Goal: Information Seeking & Learning: Learn about a topic

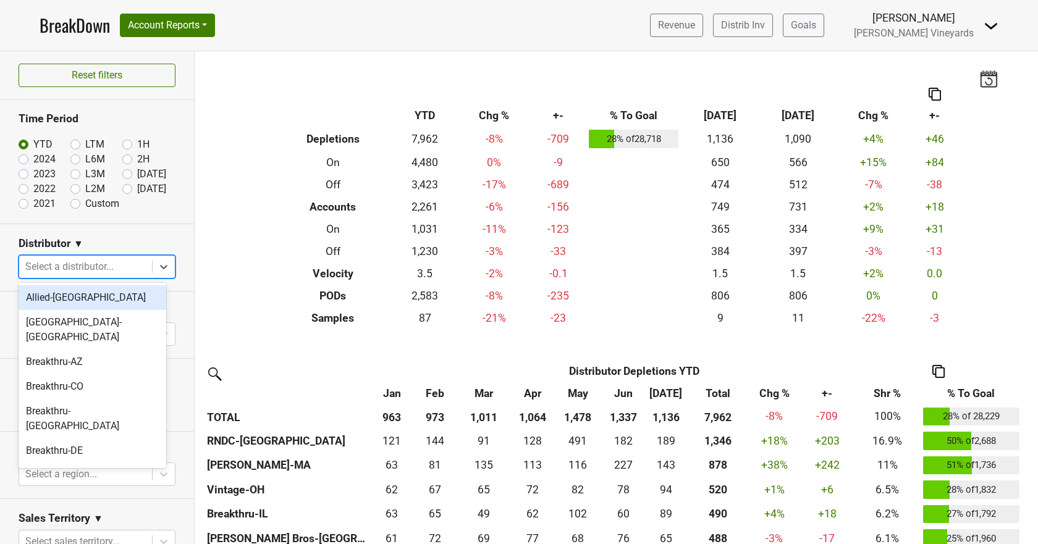
click at [102, 268] on div at bounding box center [85, 266] width 120 height 17
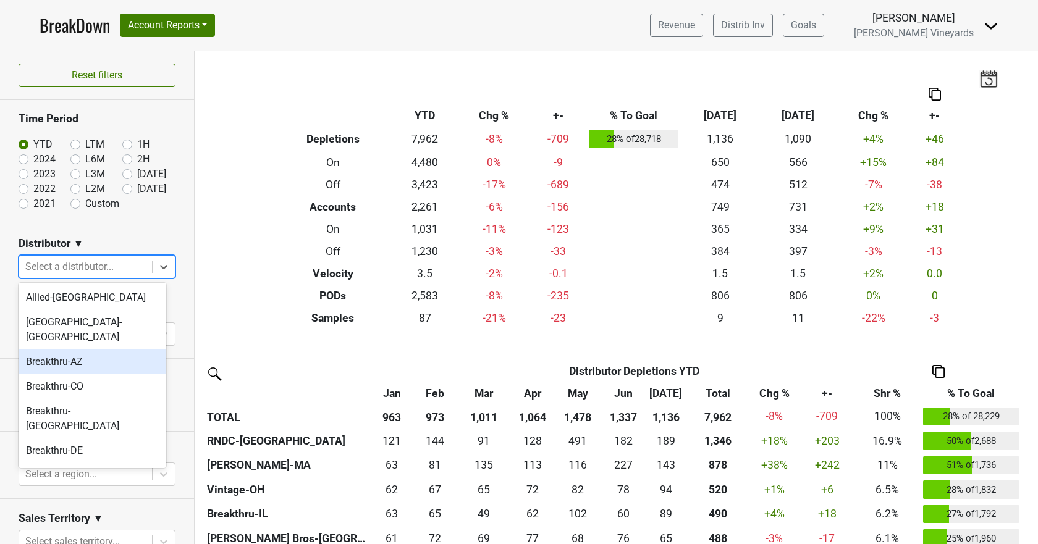
click at [96, 350] on div "Breakthru-AZ" at bounding box center [93, 362] width 148 height 25
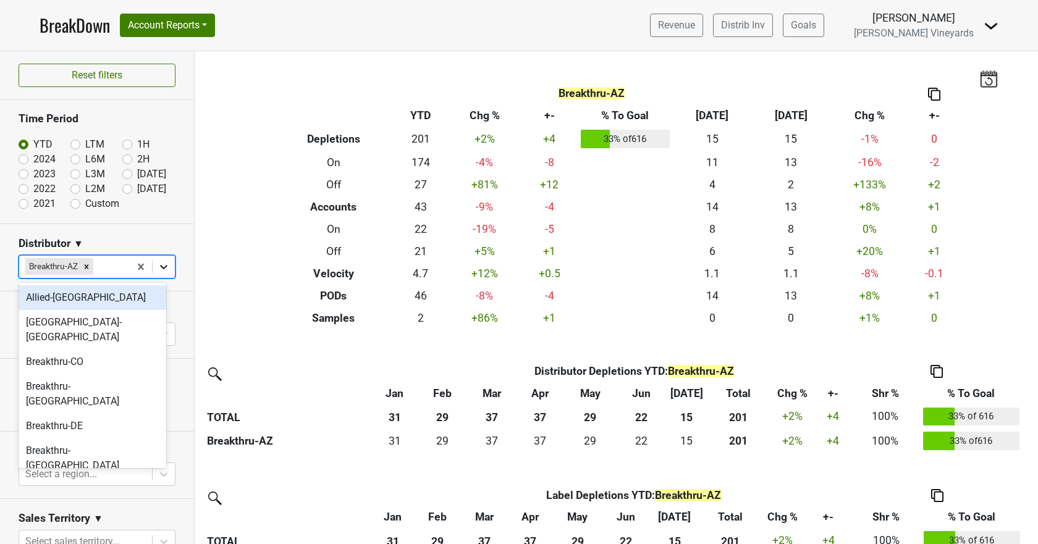
click at [158, 268] on icon at bounding box center [164, 267] width 12 height 12
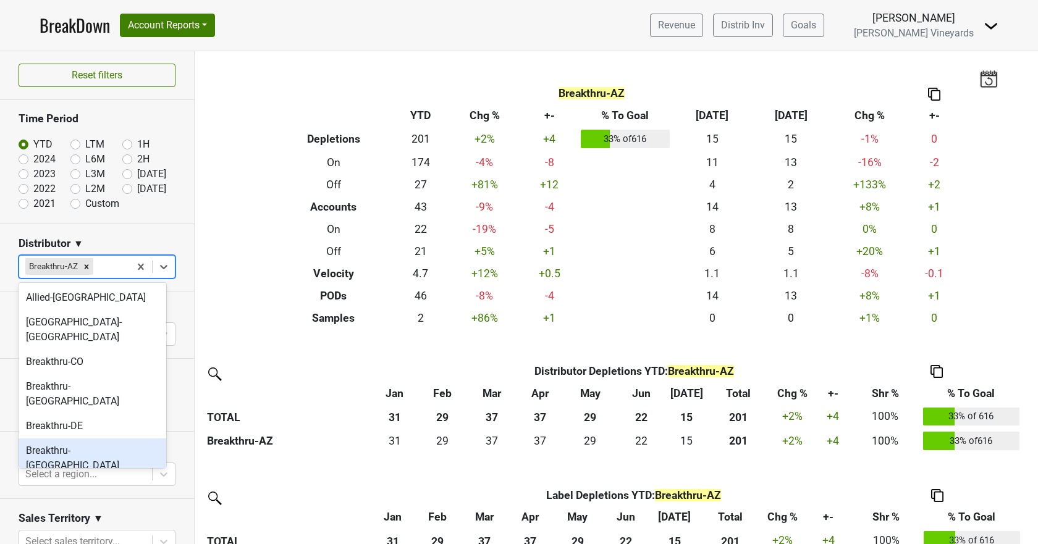
click at [91, 439] on div "Breakthru-FL" at bounding box center [93, 459] width 148 height 40
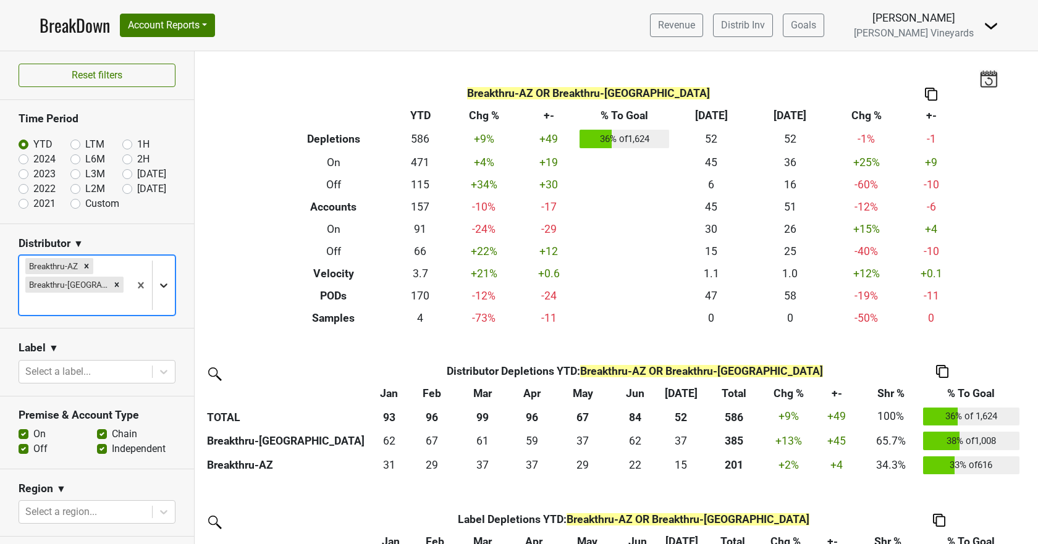
click at [156, 282] on div at bounding box center [164, 285] width 22 height 22
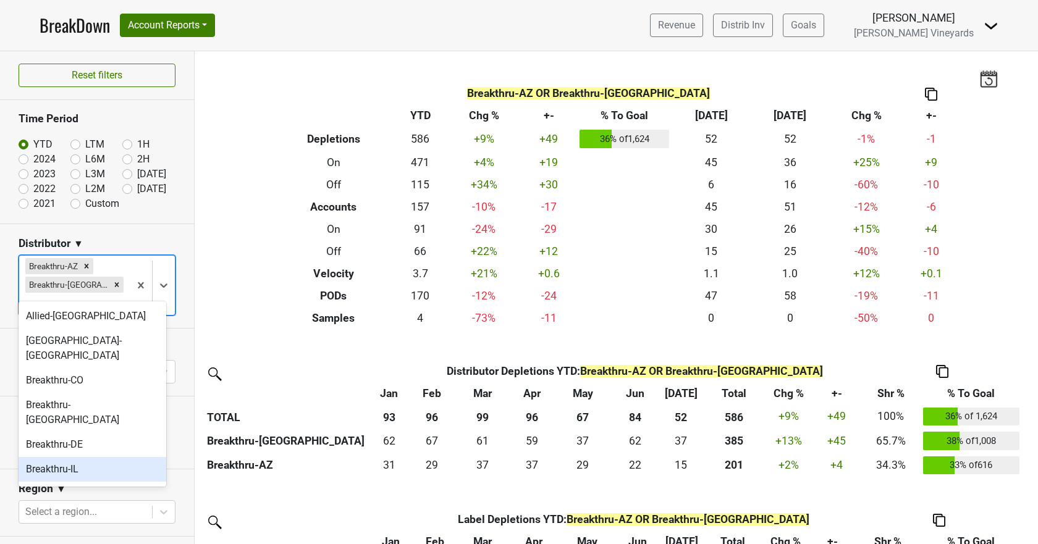
click at [119, 457] on div "Breakthru-IL" at bounding box center [93, 469] width 148 height 25
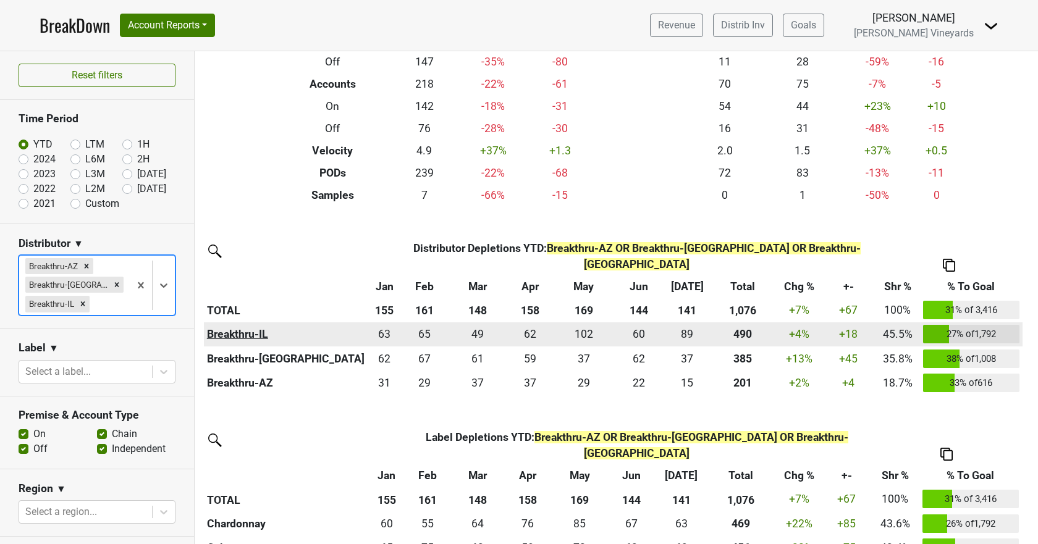
scroll to position [124, 0]
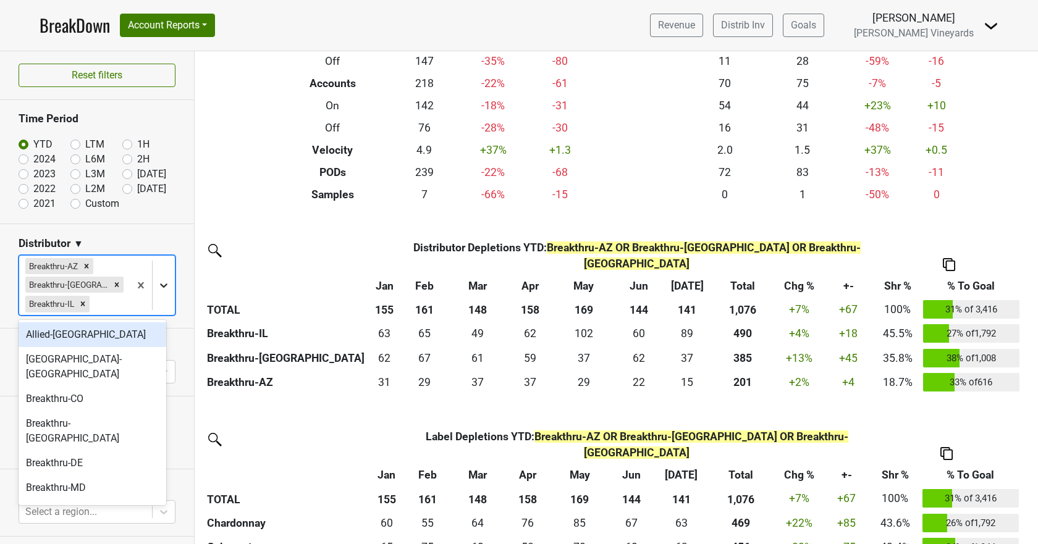
click at [158, 287] on icon at bounding box center [164, 285] width 12 height 12
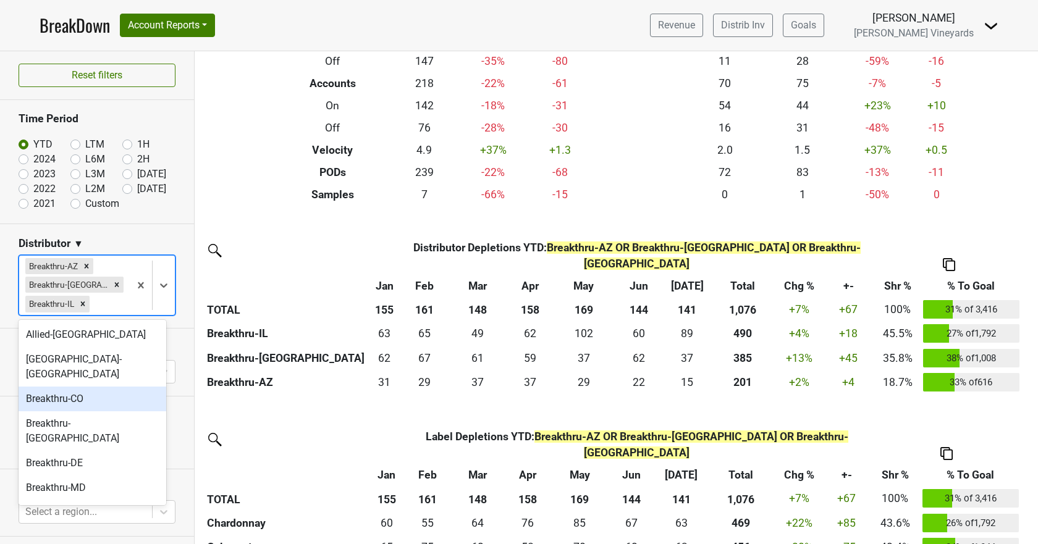
click at [116, 387] on div "Breakthru-CO" at bounding box center [93, 399] width 148 height 25
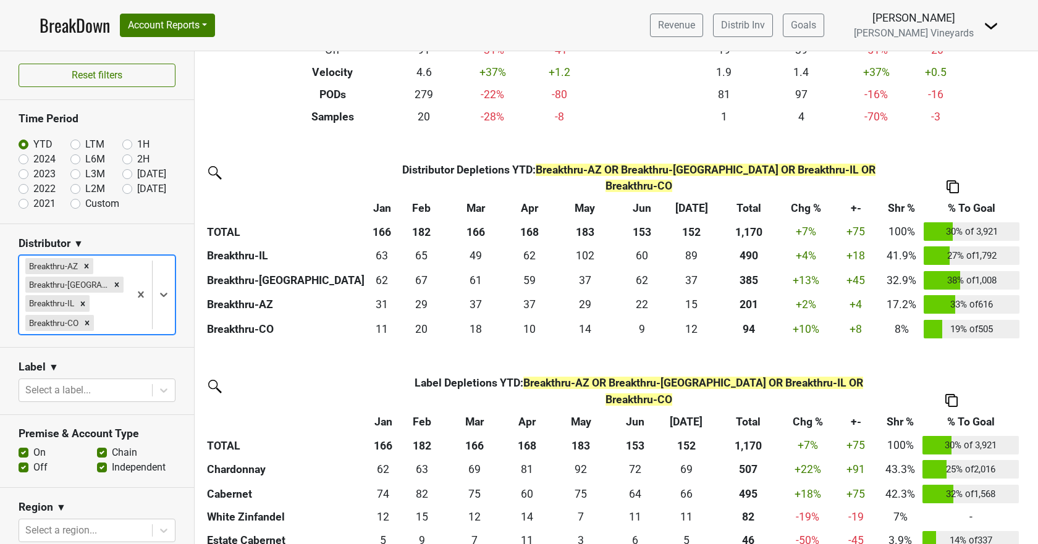
scroll to position [209, 0]
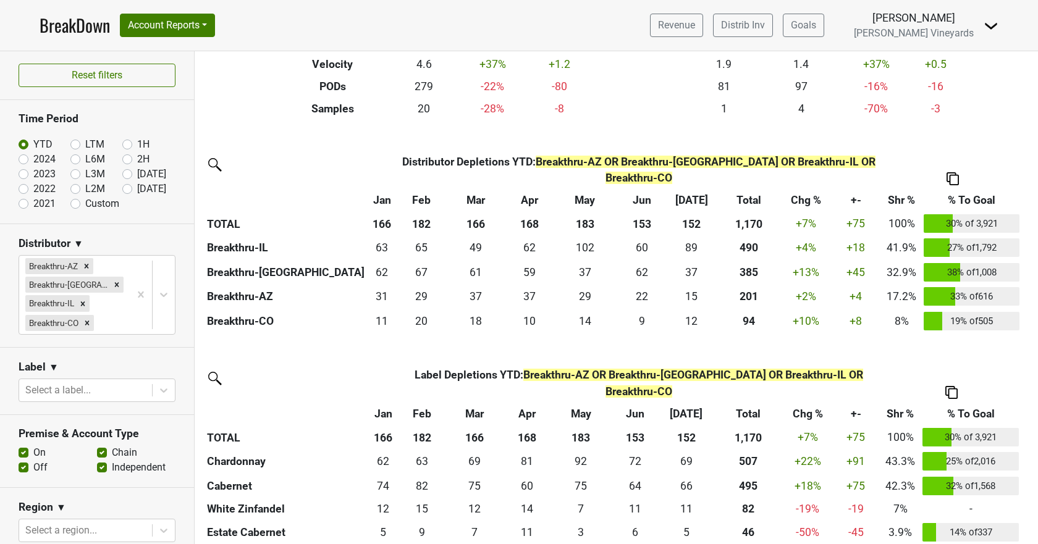
click at [953, 172] on img at bounding box center [952, 178] width 12 height 13
click at [948, 100] on div "Copy as Image" at bounding box center [951, 104] width 63 height 18
click at [956, 172] on img at bounding box center [952, 178] width 12 height 13
click at [942, 107] on div "Copy as Image" at bounding box center [951, 104] width 63 height 18
click at [951, 386] on img at bounding box center [951, 392] width 12 height 13
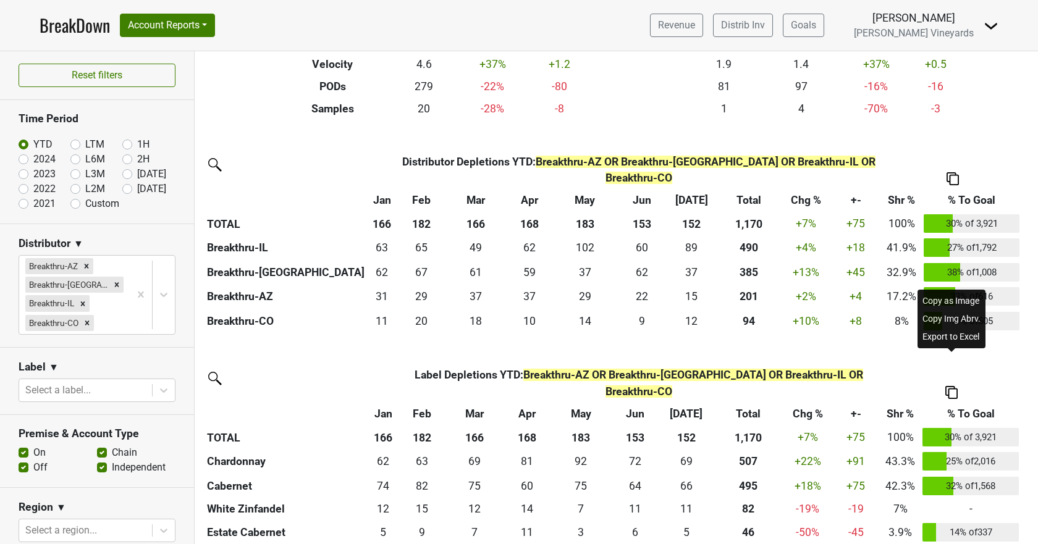
click at [942, 301] on div "Copy as Image" at bounding box center [951, 301] width 63 height 18
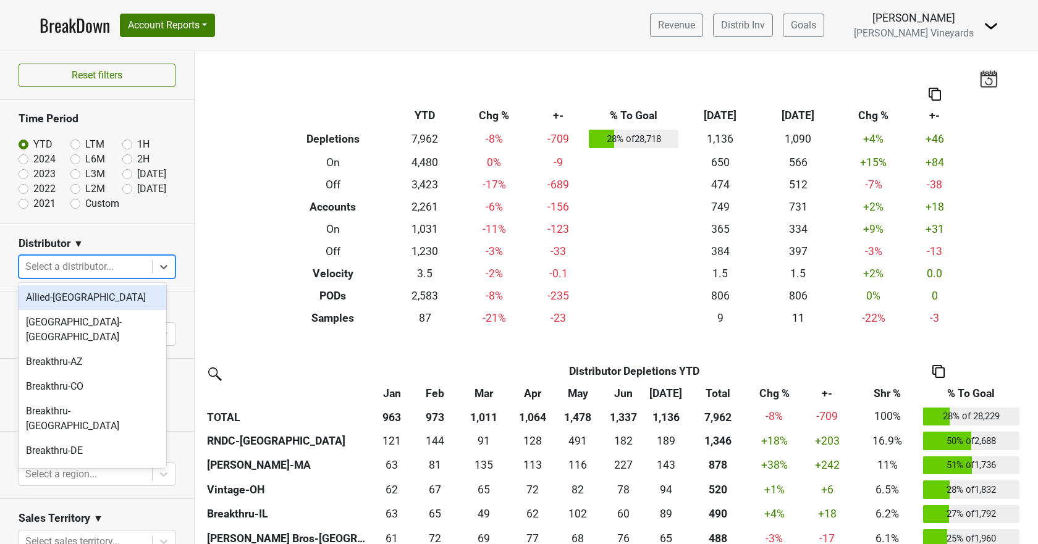
click at [81, 265] on div at bounding box center [85, 266] width 120 height 17
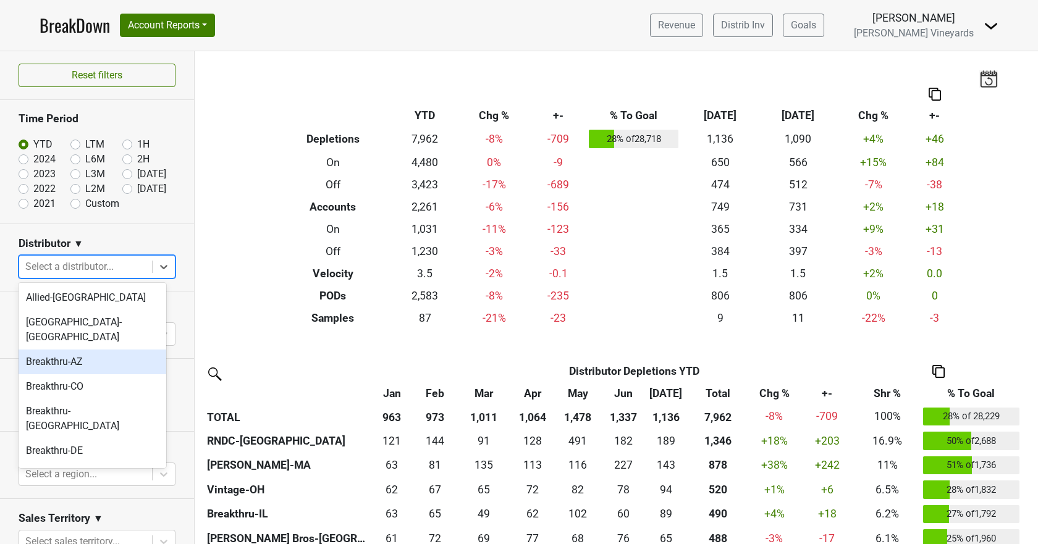
click at [77, 350] on div "Breakthru-AZ" at bounding box center [93, 362] width 148 height 25
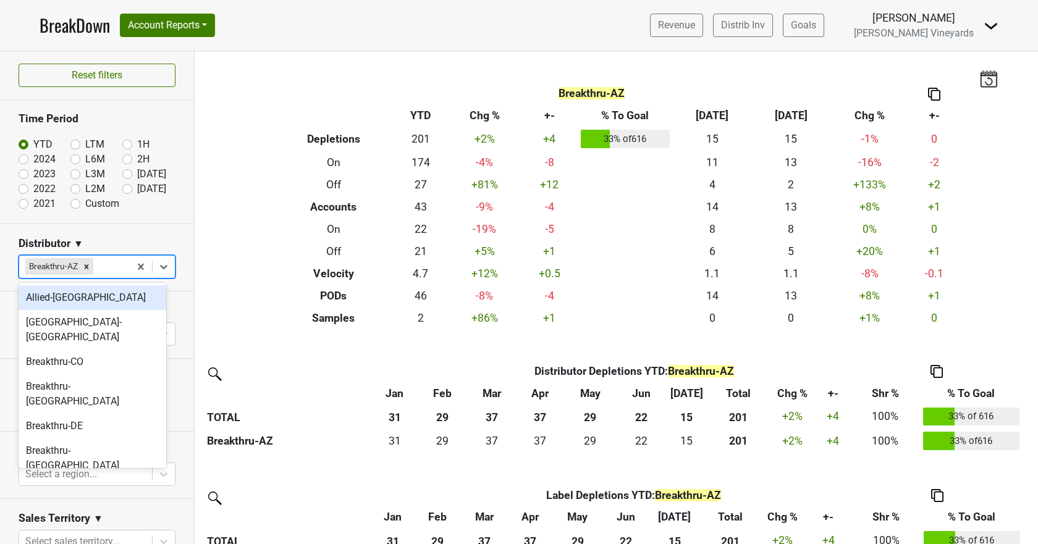
click at [115, 269] on div "Breakthru-AZ" at bounding box center [74, 267] width 111 height 22
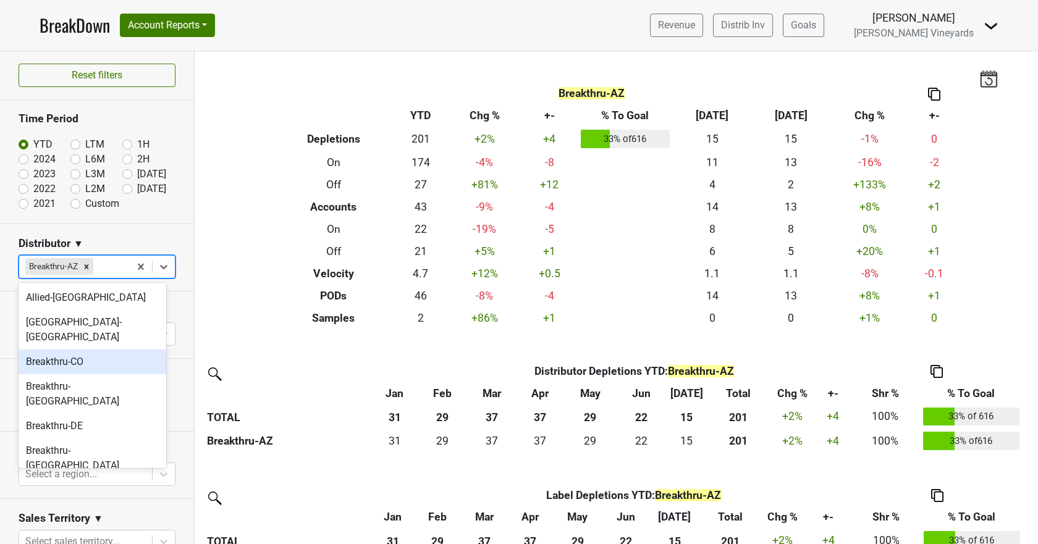
click at [99, 350] on div "Breakthru-CO" at bounding box center [93, 362] width 148 height 25
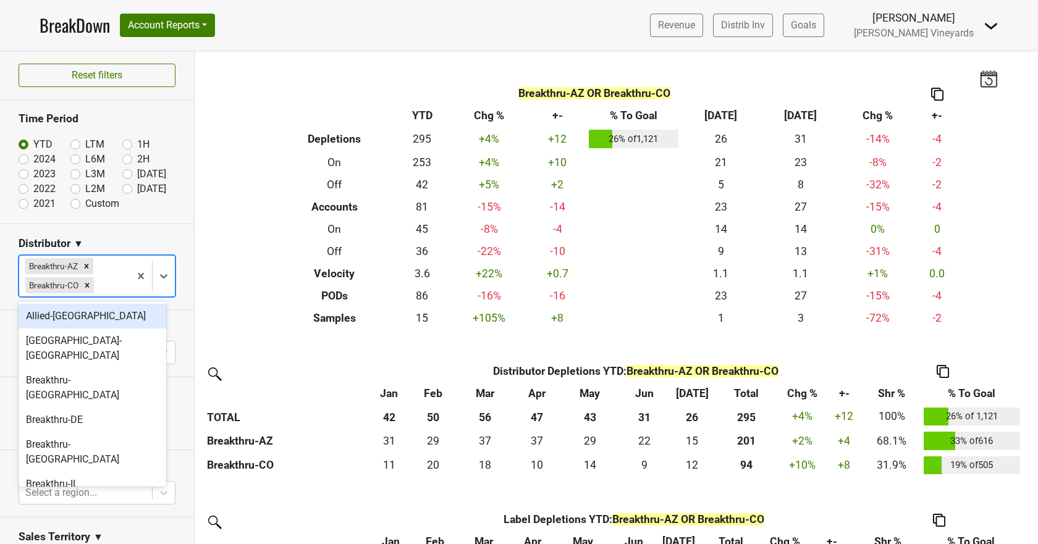
click at [118, 287] on div "Breakthru-AZ Breakthru-CO" at bounding box center [74, 276] width 111 height 41
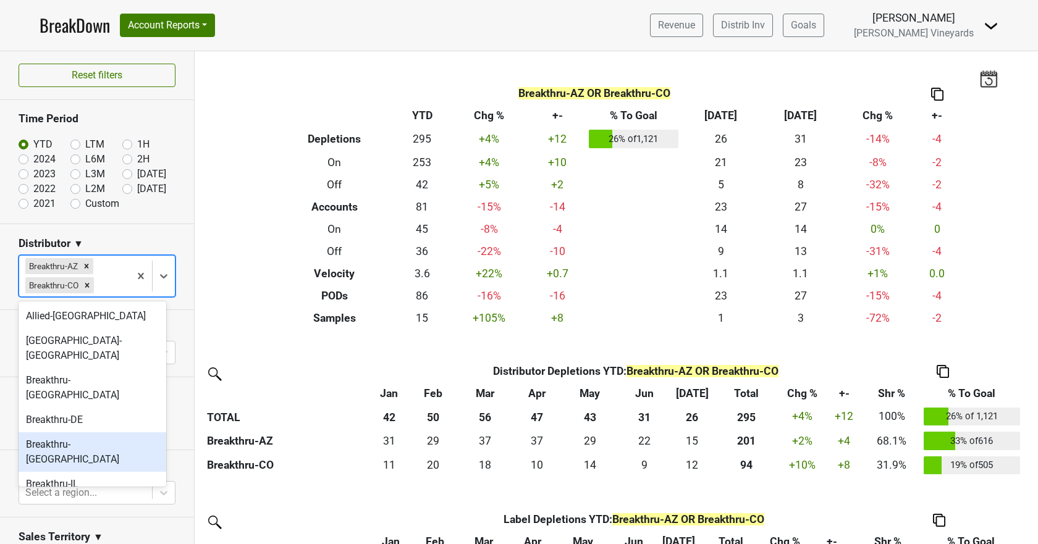
click at [104, 432] on div "Breakthru-FL" at bounding box center [93, 452] width 148 height 40
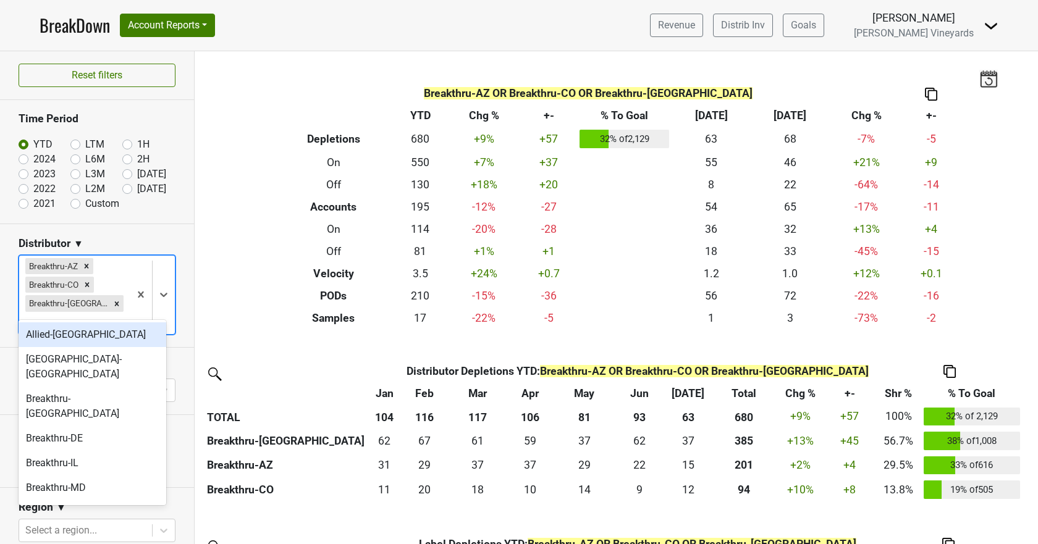
click at [119, 306] on div "Breakthru-AZ Breakthru-CO Breakthru-FL" at bounding box center [74, 295] width 111 height 78
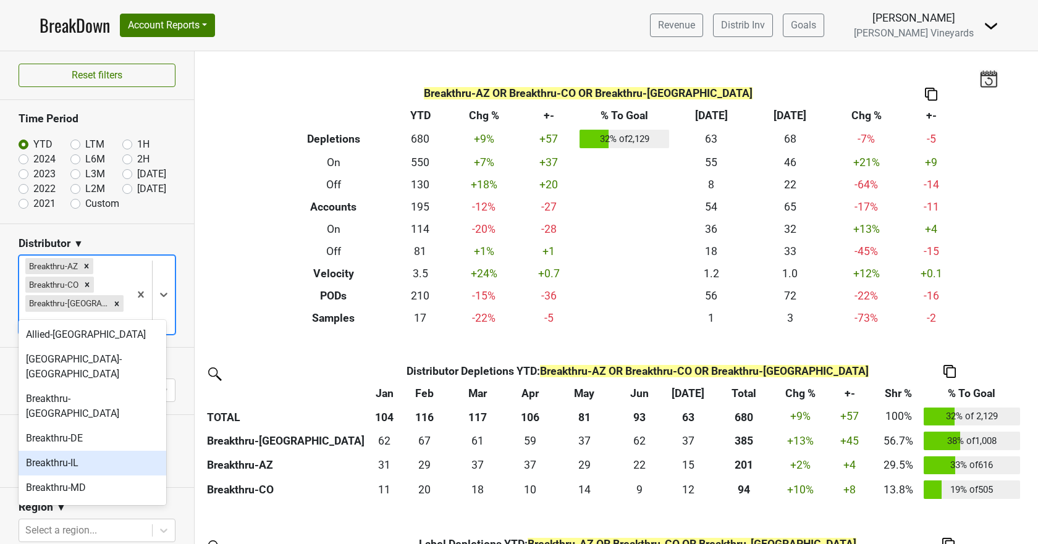
click at [100, 451] on div "Breakthru-IL" at bounding box center [93, 463] width 148 height 25
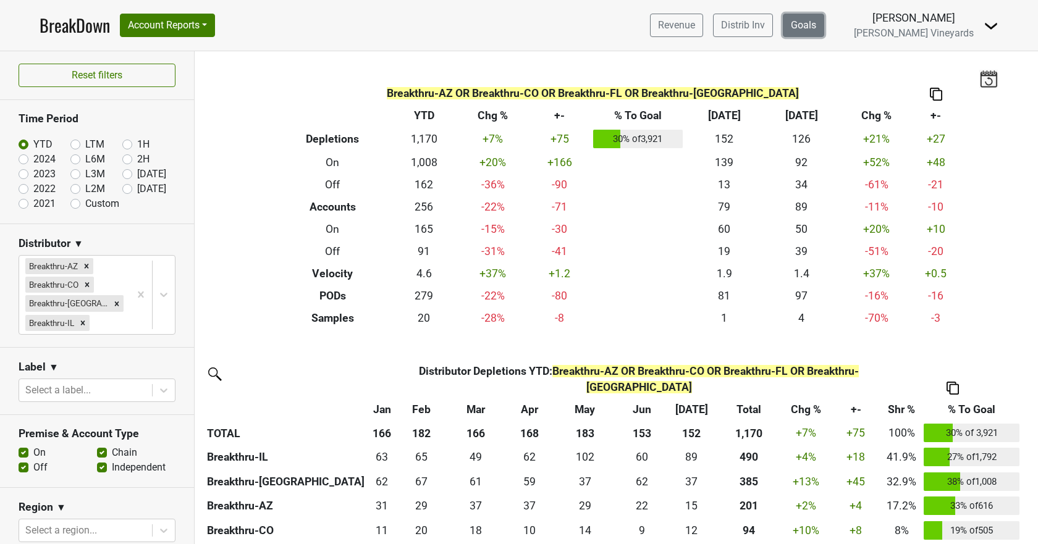
click at [824, 23] on link "Goals" at bounding box center [803, 25] width 41 height 23
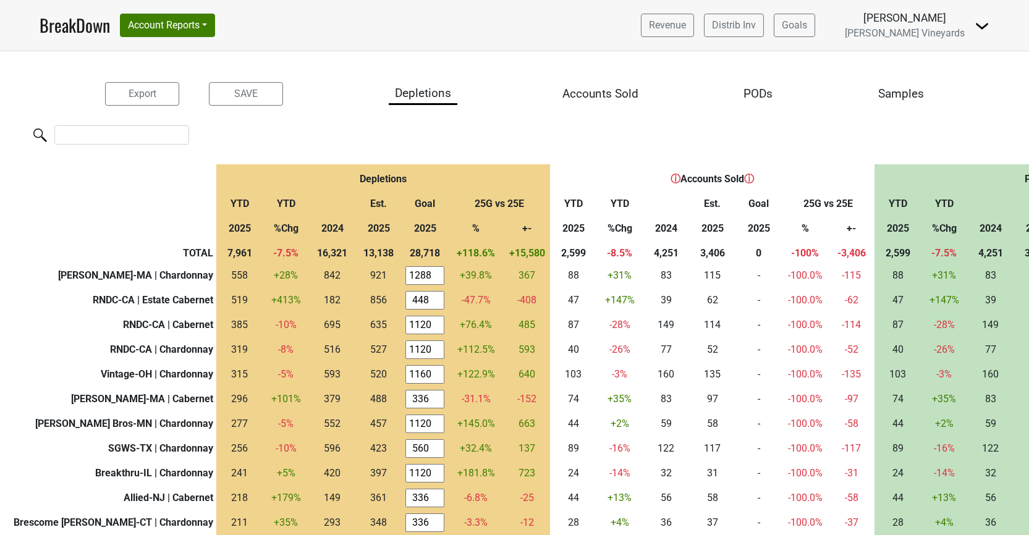
click at [186, 251] on th "TOTAL" at bounding box center [108, 250] width 216 height 25
click at [185, 249] on th "TOTAL" at bounding box center [108, 250] width 216 height 25
click at [111, 276] on b "Martignetti-MA | Chardonnay" at bounding box center [135, 275] width 155 height 12
click at [68, 264] on td "Martignetti-MA | Chardonnay" at bounding box center [108, 275] width 216 height 25
click at [188, 249] on th "TOTAL" at bounding box center [108, 250] width 216 height 25
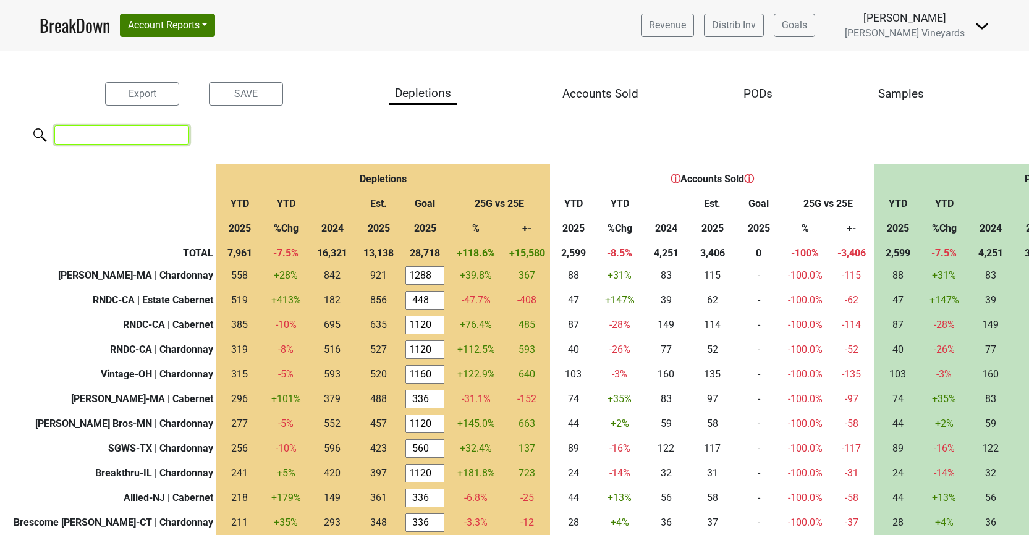
click at [153, 130] on input "search" at bounding box center [121, 134] width 135 height 19
click at [615, 96] on div "Accounts Sold" at bounding box center [600, 94] width 76 height 18
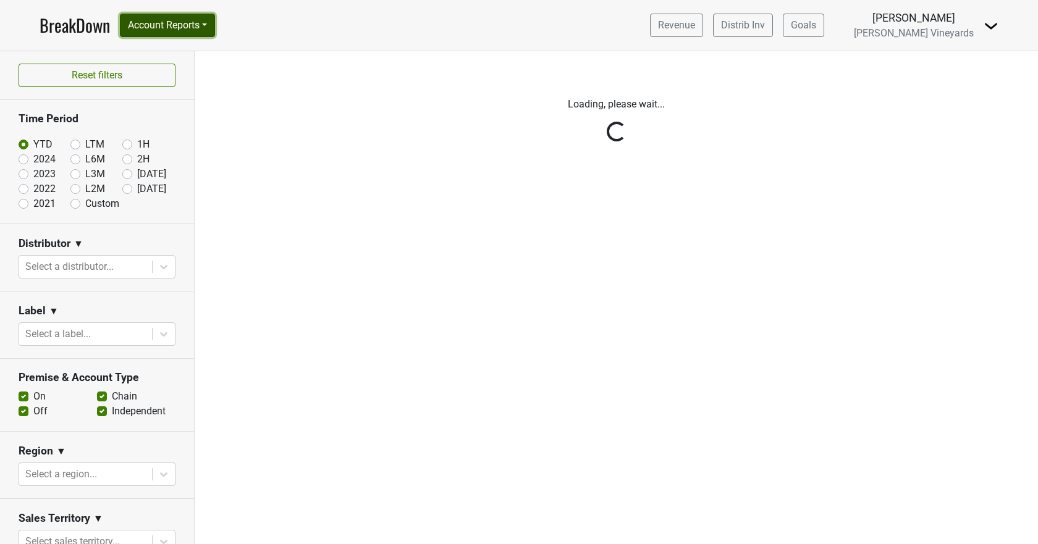
click at [195, 25] on button "Account Reports" at bounding box center [167, 25] width 95 height 23
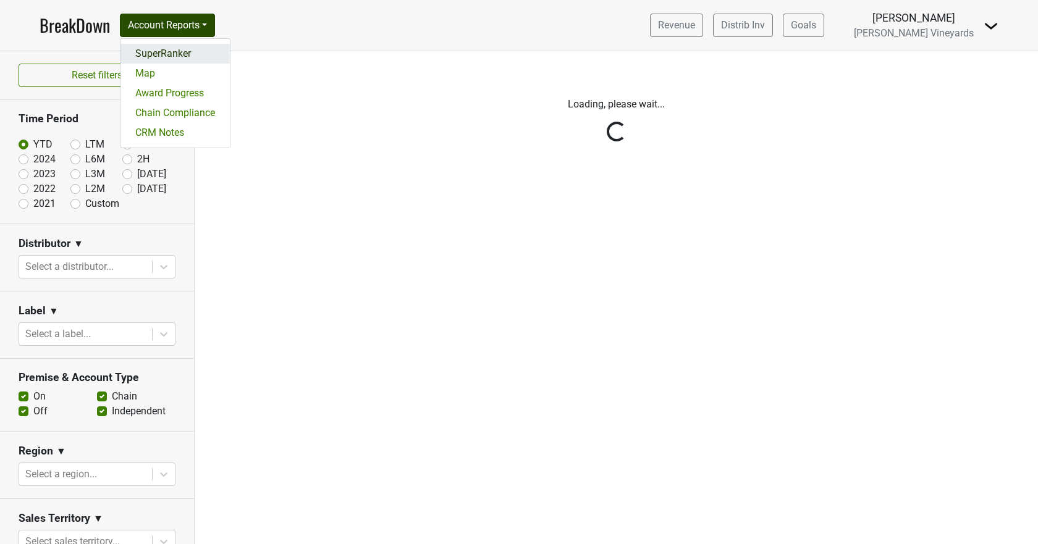
click at [186, 54] on link "SuperRanker" at bounding box center [174, 54] width 109 height 20
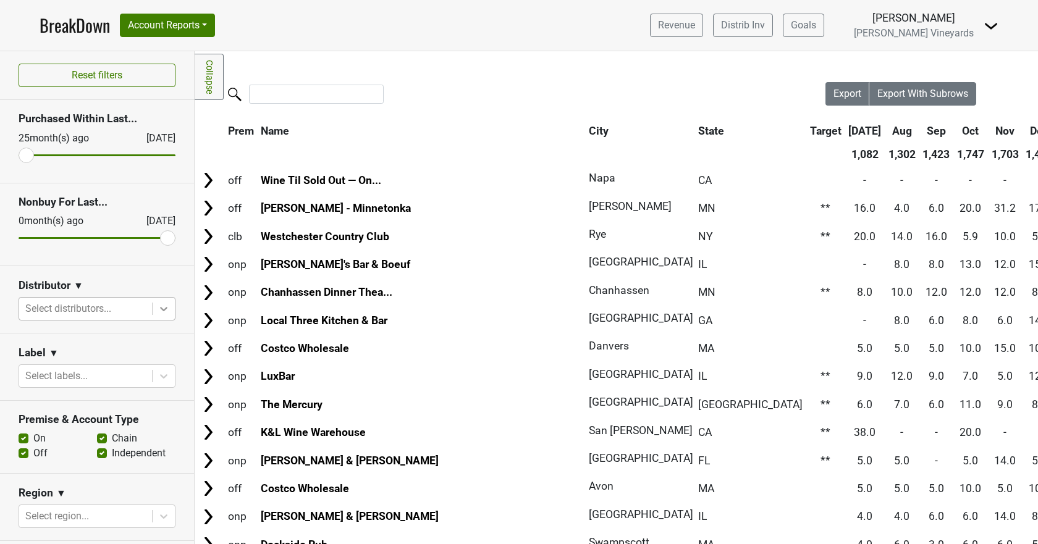
click at [153, 310] on div at bounding box center [164, 309] width 22 height 22
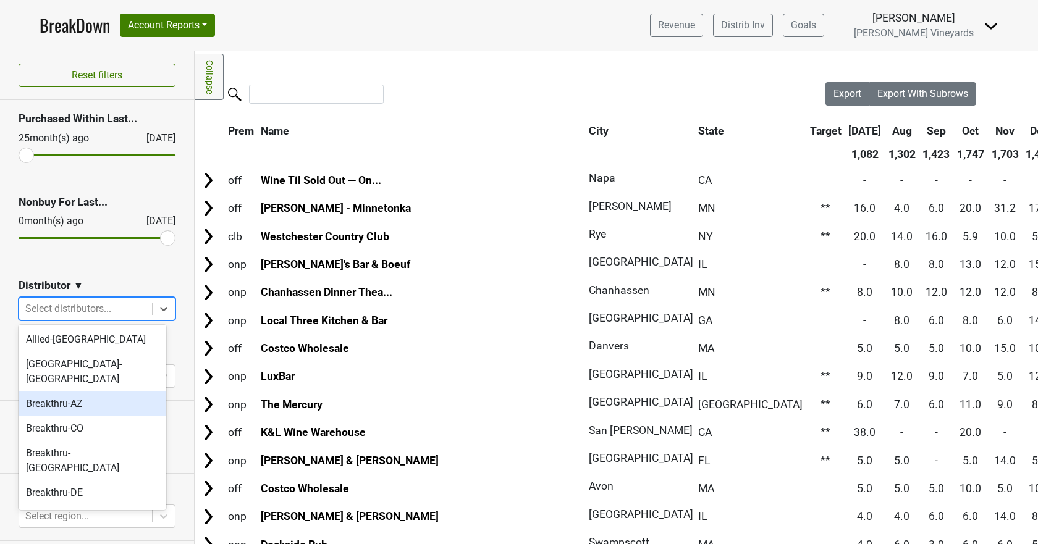
scroll to position [62, 0]
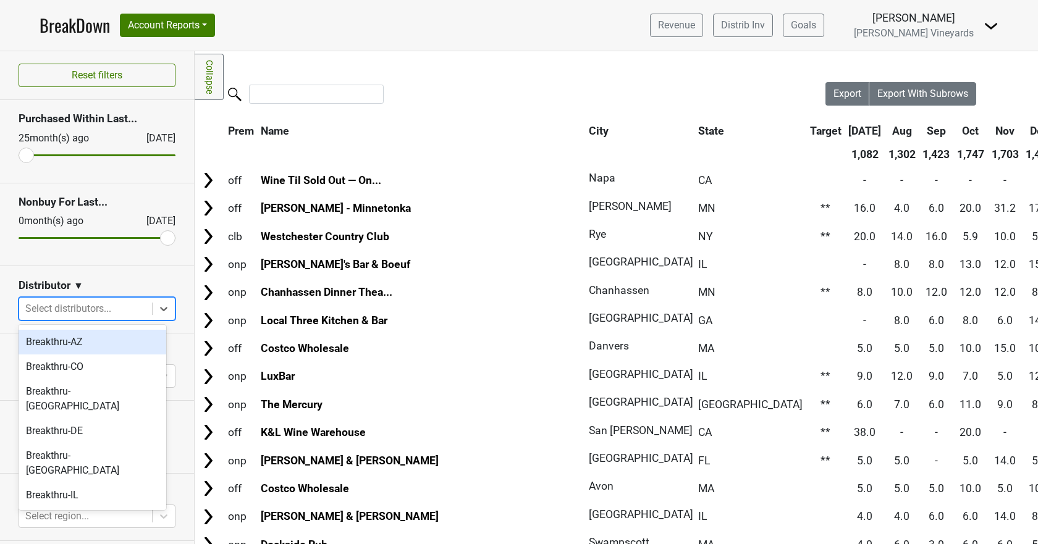
click at [114, 332] on div "Breakthru-AZ" at bounding box center [93, 342] width 148 height 25
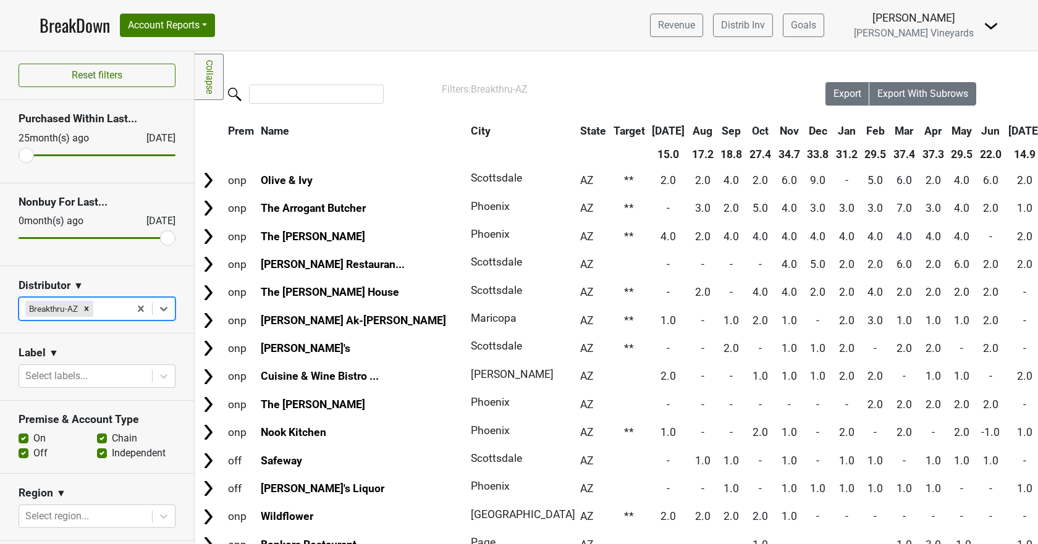
click at [468, 130] on th "City" at bounding box center [519, 131] width 102 height 22
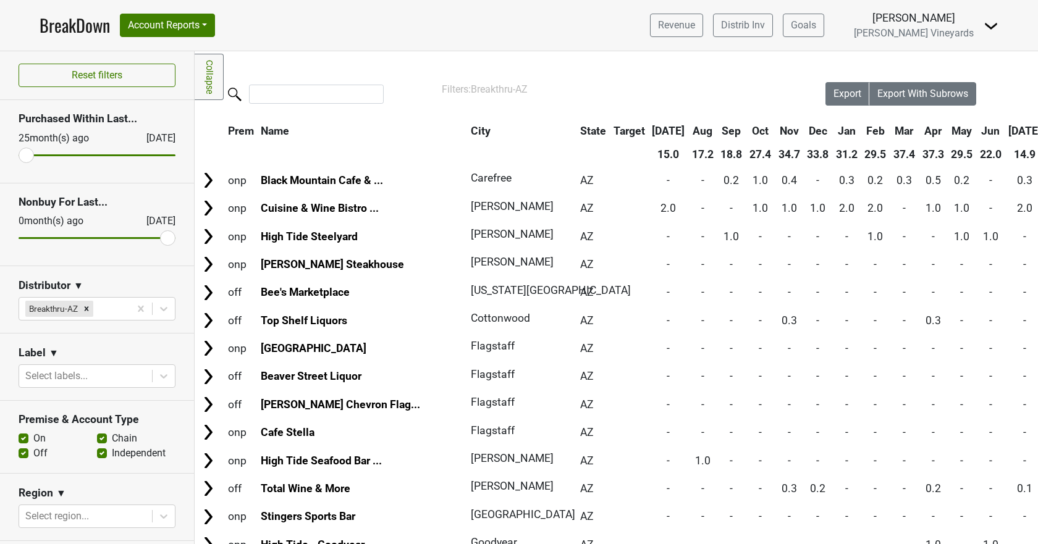
click at [468, 130] on th "City" at bounding box center [519, 131] width 102 height 22
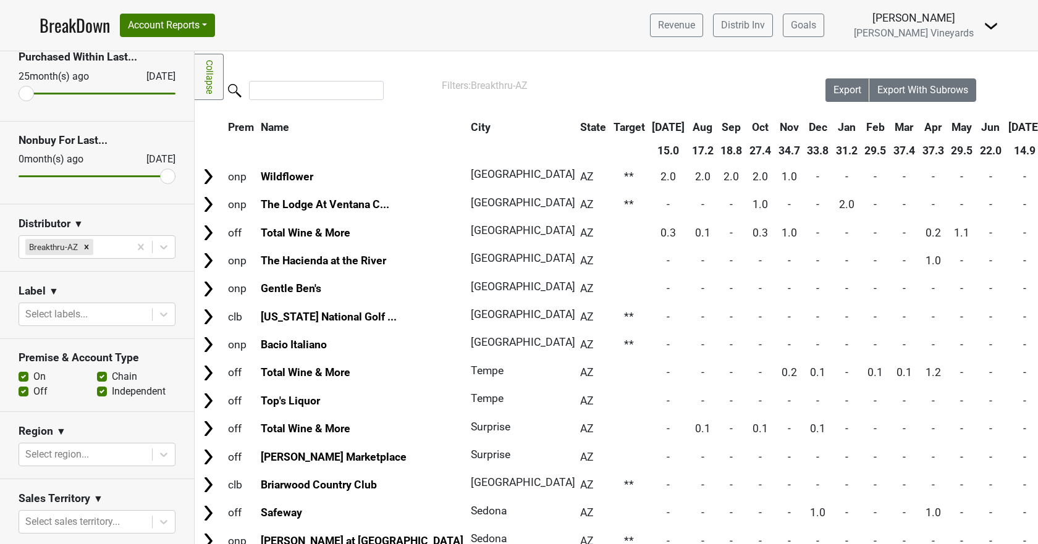
click at [33, 390] on label "Off" at bounding box center [40, 391] width 14 height 15
click at [24, 390] on input "Off" at bounding box center [24, 390] width 10 height 12
checkbox input "false"
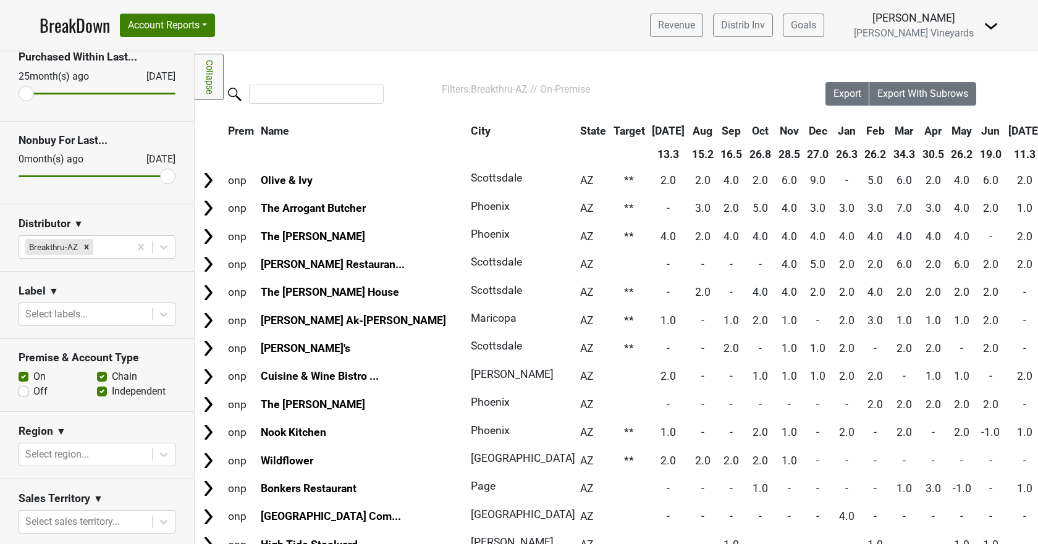
click at [468, 125] on th "City" at bounding box center [519, 131] width 102 height 22
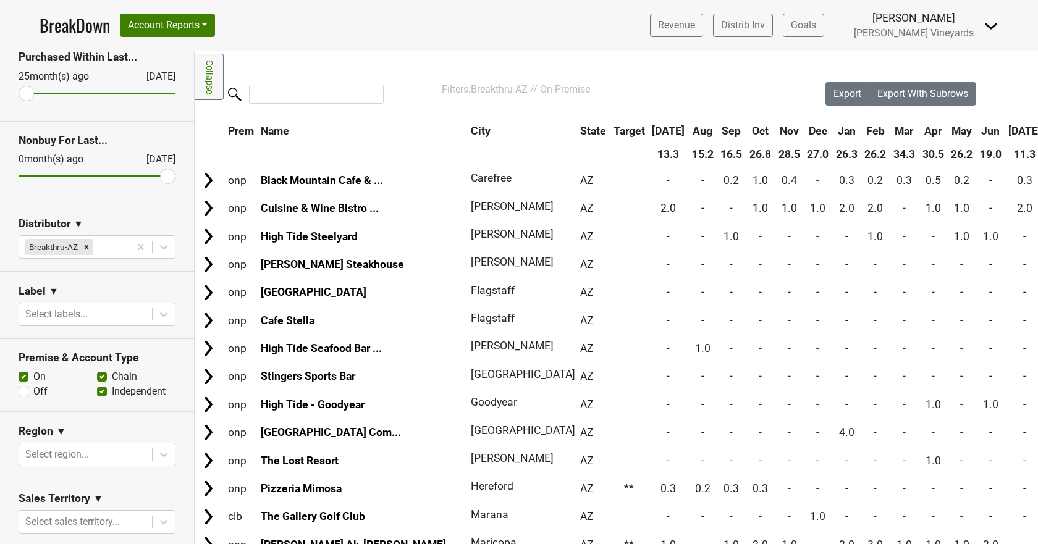
click at [468, 131] on th "City" at bounding box center [519, 131] width 102 height 22
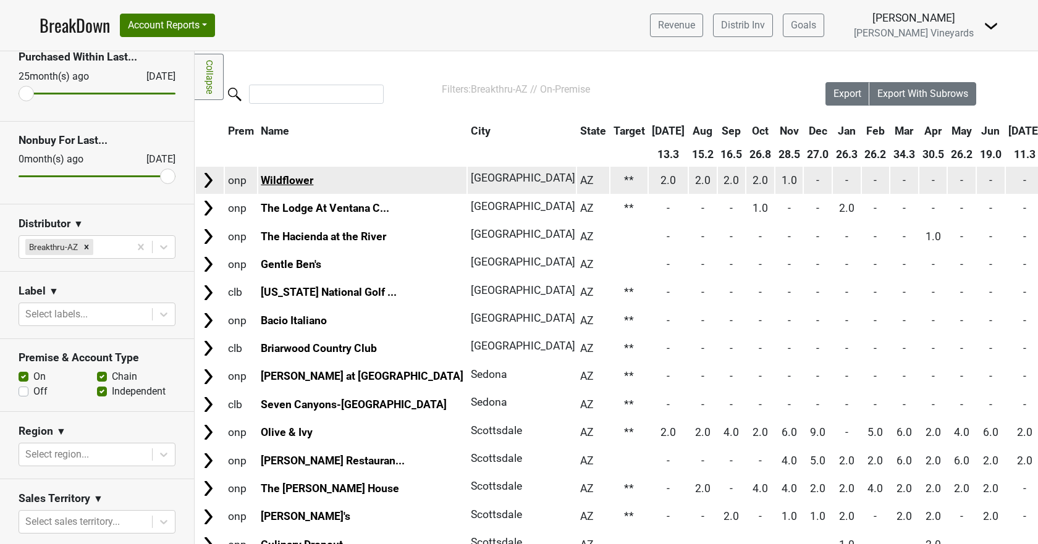
click at [280, 181] on link "Wildflower" at bounding box center [287, 180] width 53 height 12
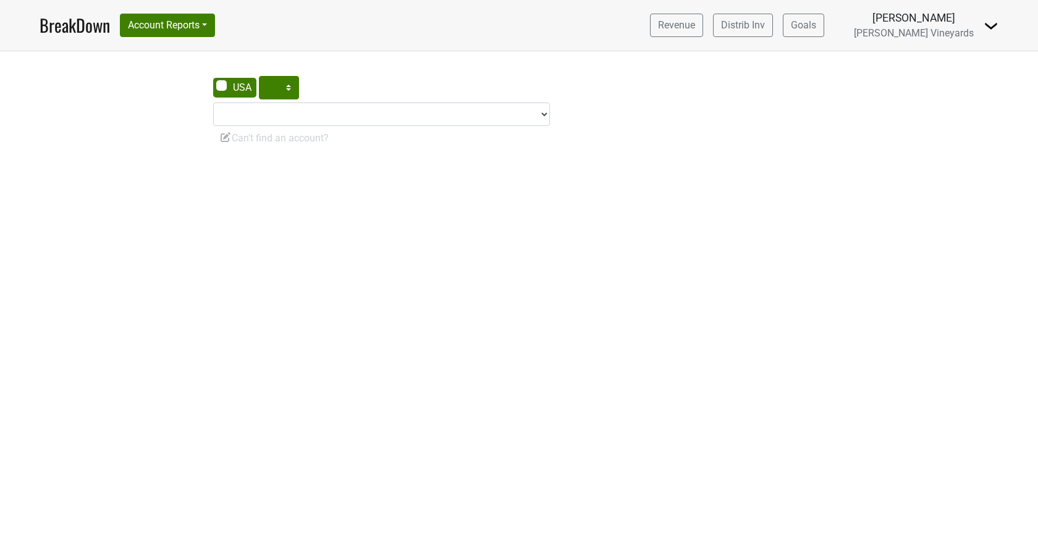
select select "CA"
